Goal: Obtain resource: Download file/media

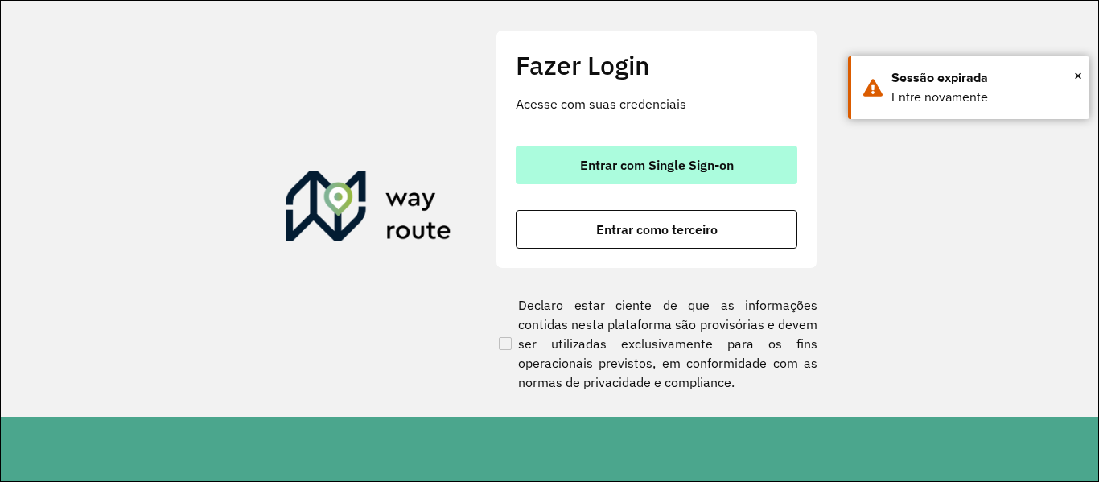
click at [719, 161] on font "Entrar com Single Sign-on" at bounding box center [657, 165] width 154 height 16
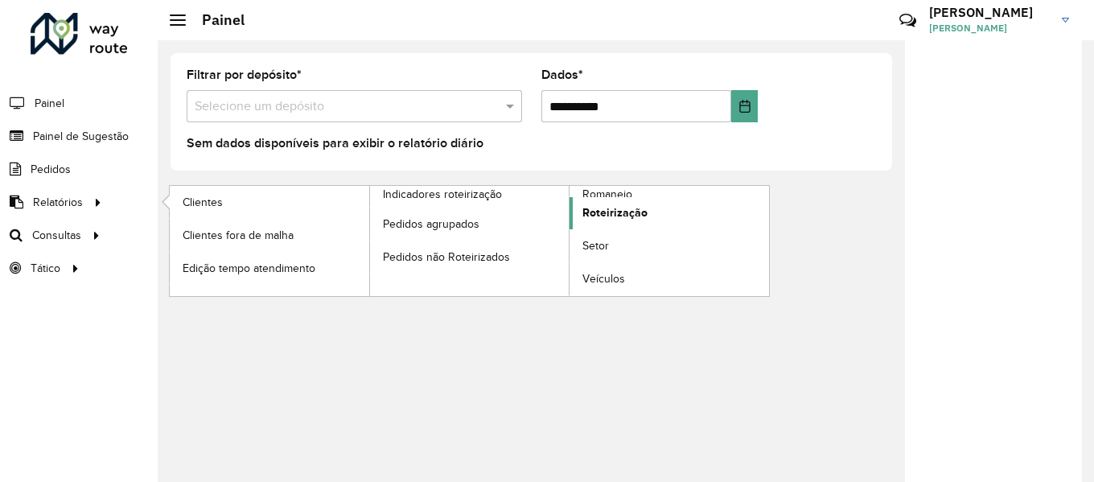
click at [598, 207] on font "Roteirização" at bounding box center [614, 212] width 65 height 13
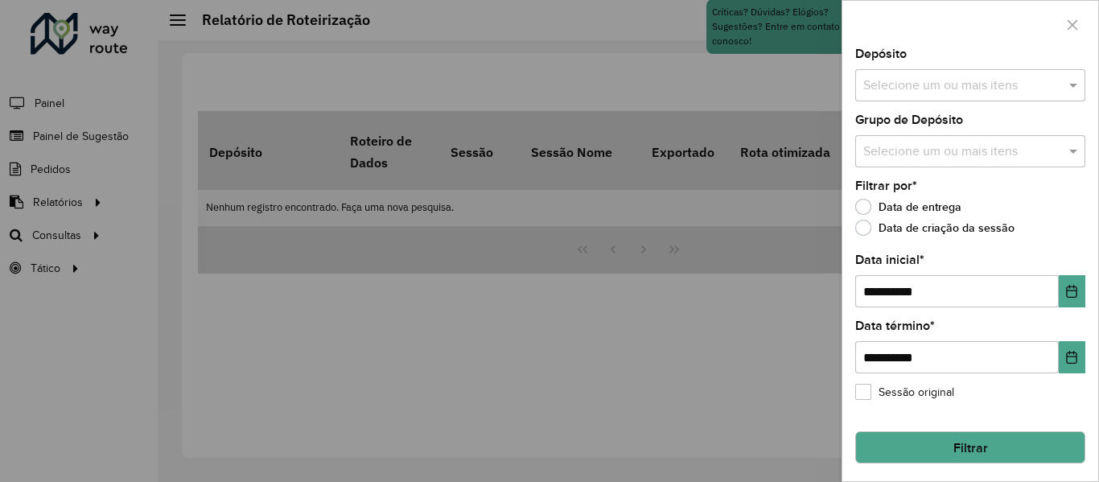
click at [902, 82] on input "text" at bounding box center [962, 85] width 206 height 19
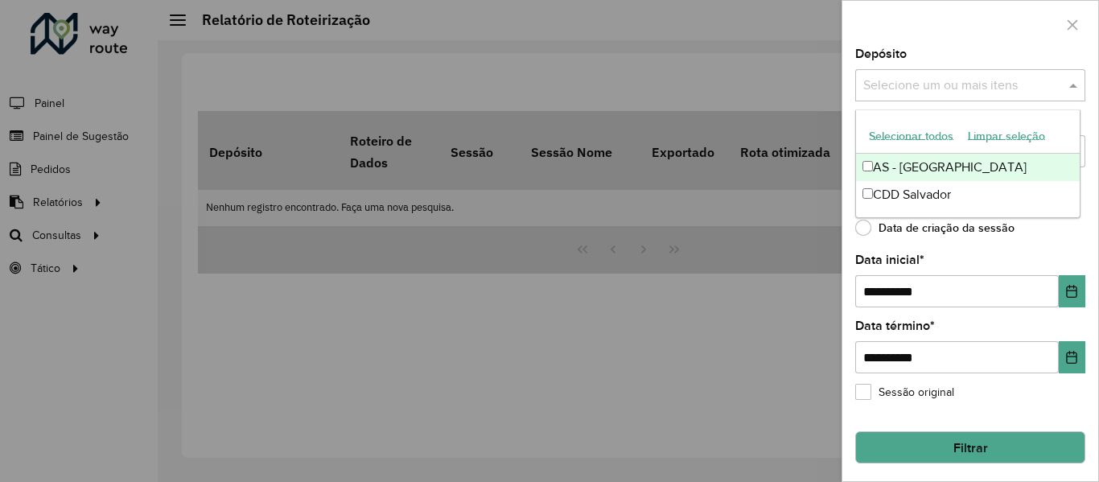
click at [894, 133] on font "Selecionar todos" at bounding box center [911, 135] width 84 height 13
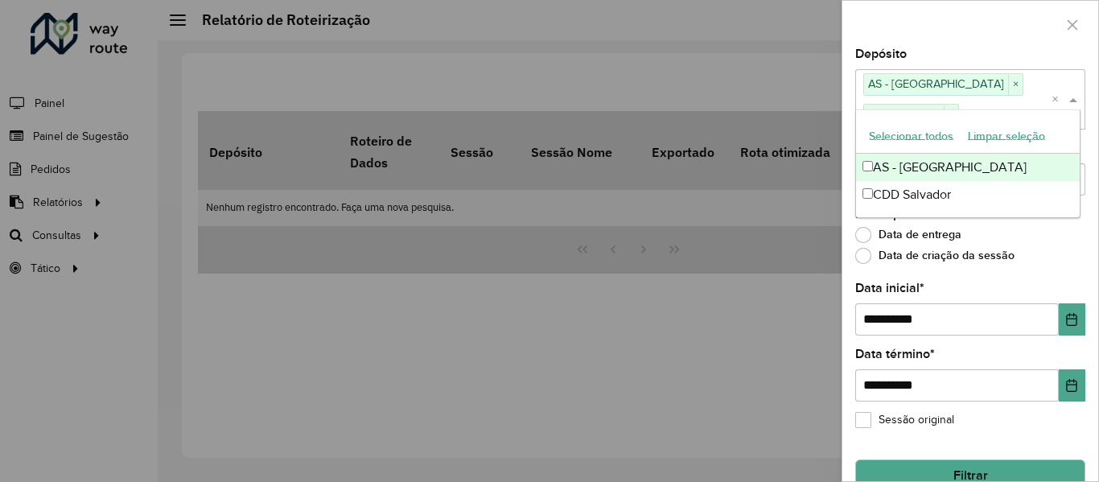
click at [867, 28] on div at bounding box center [970, 24] width 256 height 47
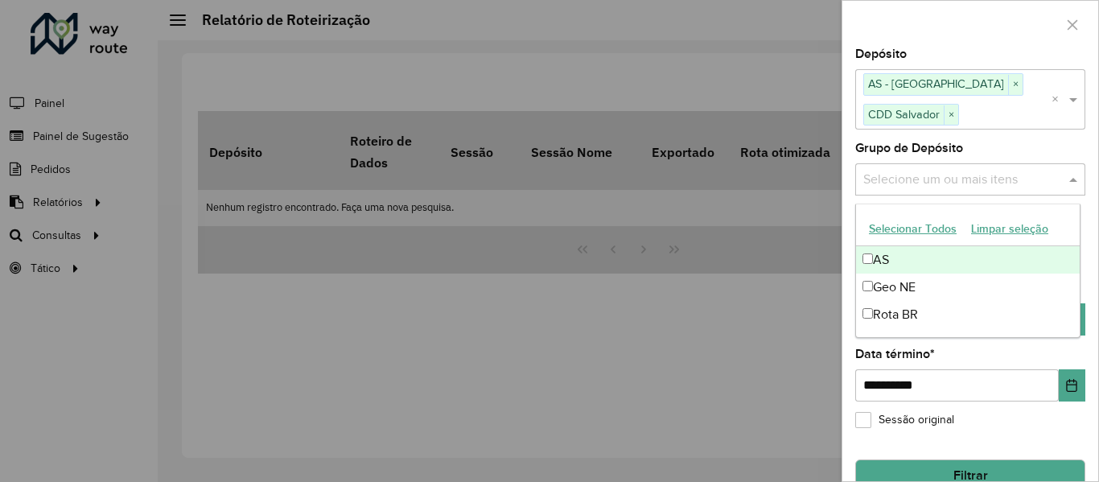
click at [891, 183] on input "text" at bounding box center [962, 179] width 206 height 19
click at [894, 224] on font "Selecionar todos" at bounding box center [911, 229] width 84 height 13
click at [962, 36] on div at bounding box center [970, 24] width 256 height 47
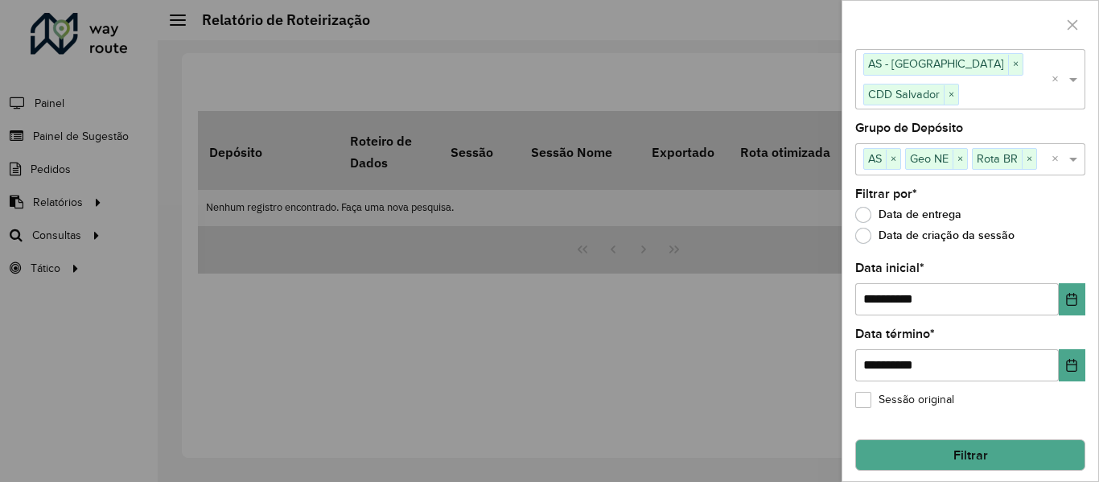
scroll to position [30, 0]
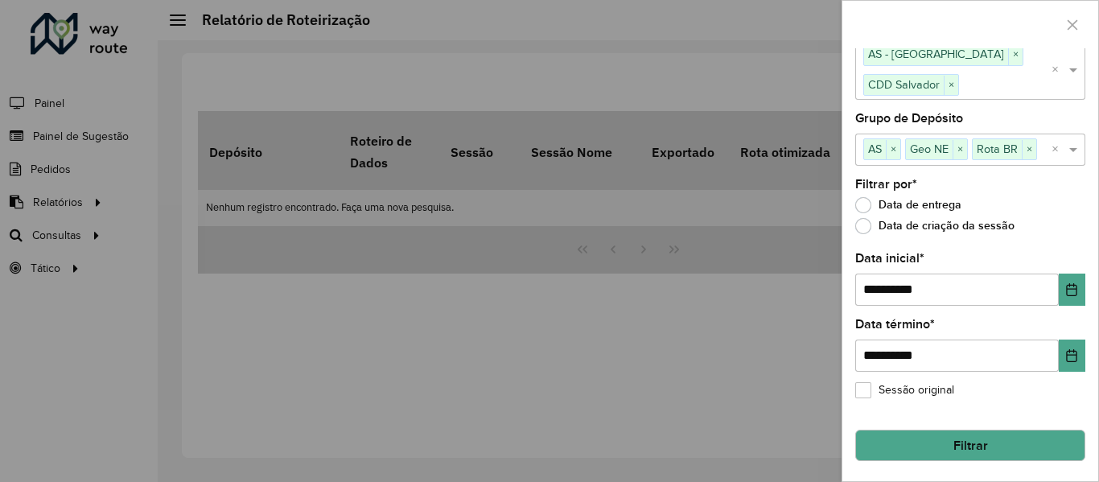
click at [903, 437] on button "Filtrar" at bounding box center [970, 445] width 230 height 32
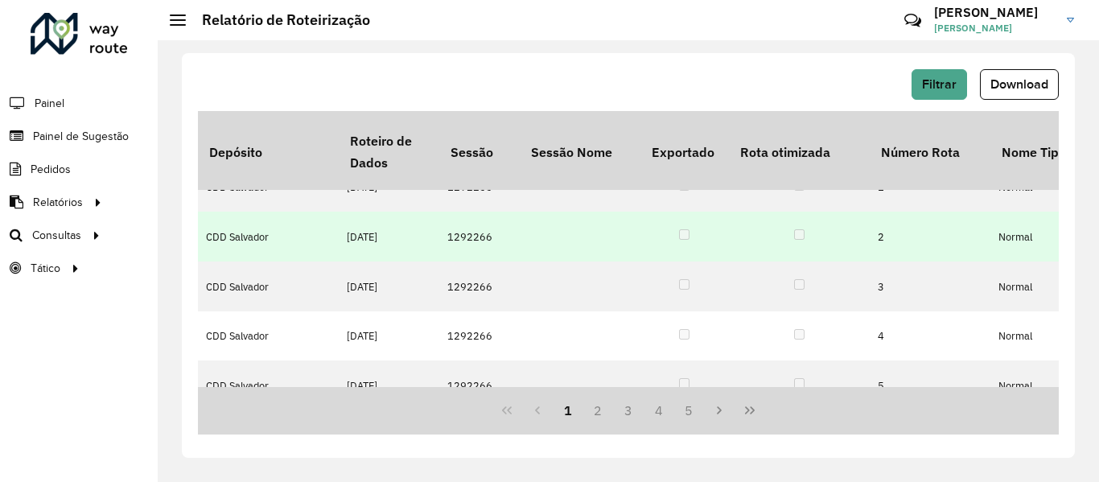
scroll to position [0, 0]
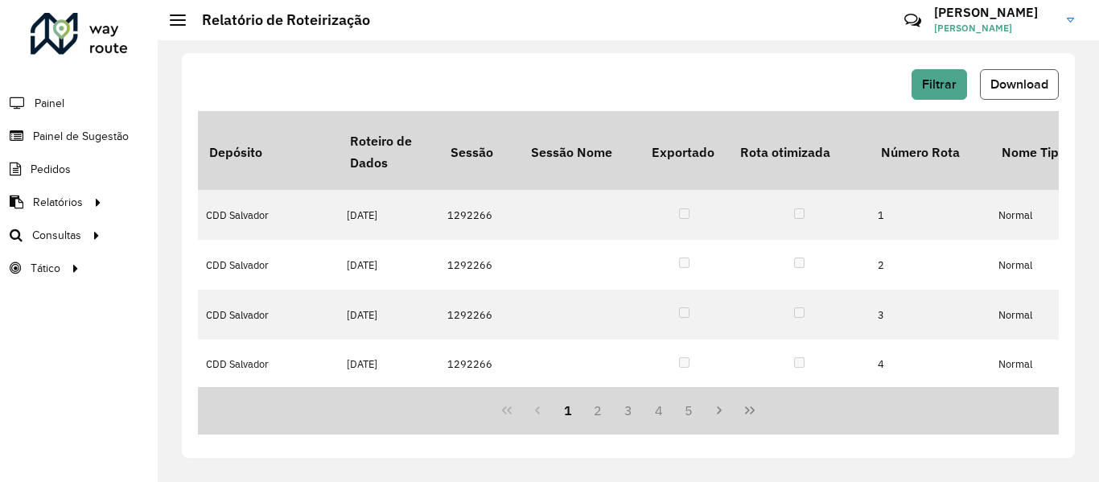
click at [1001, 80] on font "Download" at bounding box center [1019, 84] width 58 height 14
click at [432, 65] on div "Filtrar Download Depósito Roteiro de Dados Sessão Sessão Nome Exportado Rota ot…" at bounding box center [628, 255] width 893 height 405
click at [315, 55] on div "Filtrar Download Depósito Roteiro de Dados Sessão Sessão Nome Exportado Rota ot…" at bounding box center [628, 255] width 893 height 405
click at [556, 41] on div "Filtrar Download Depósito Roteiro de Dados Sessão Sessão Nome Exportado Rota ot…" at bounding box center [628, 261] width 941 height 442
